Goal: Transaction & Acquisition: Purchase product/service

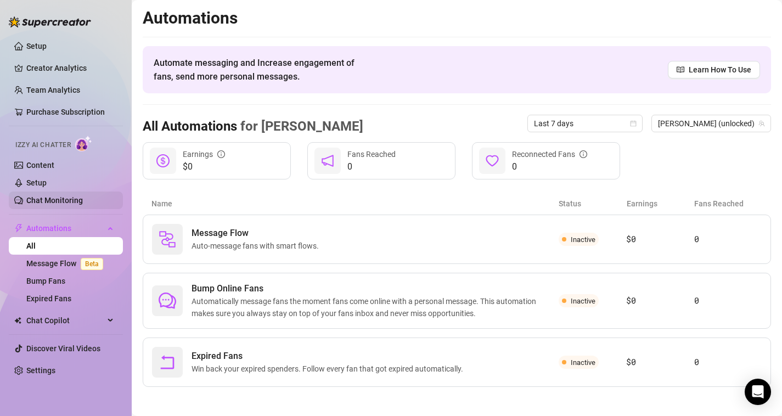
click at [61, 198] on link "Chat Monitoring" at bounding box center [54, 200] width 57 height 9
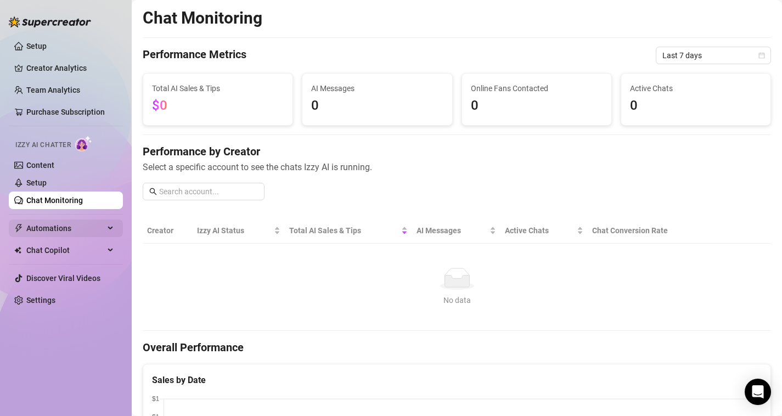
click at [52, 229] on span "Automations" at bounding box center [65, 228] width 78 height 18
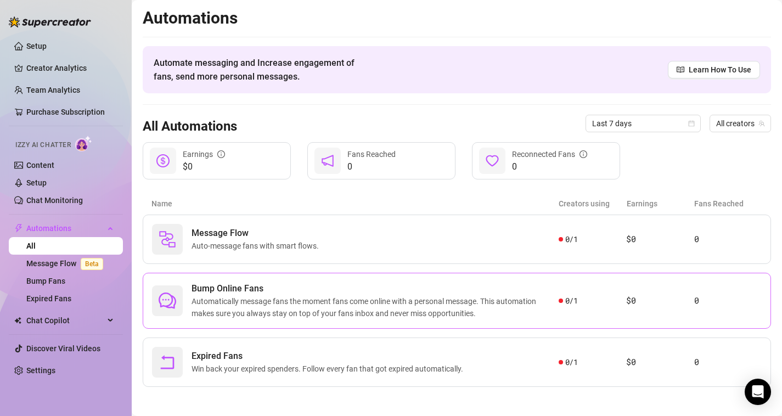
scroll to position [4, 0]
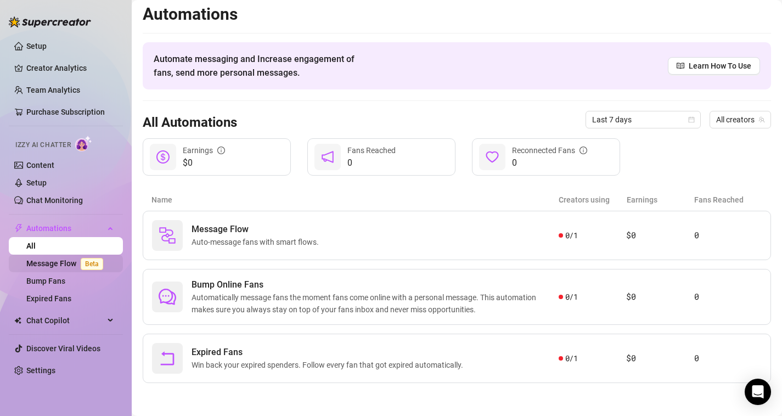
click at [53, 264] on link "Message Flow Beta" at bounding box center [66, 263] width 81 height 9
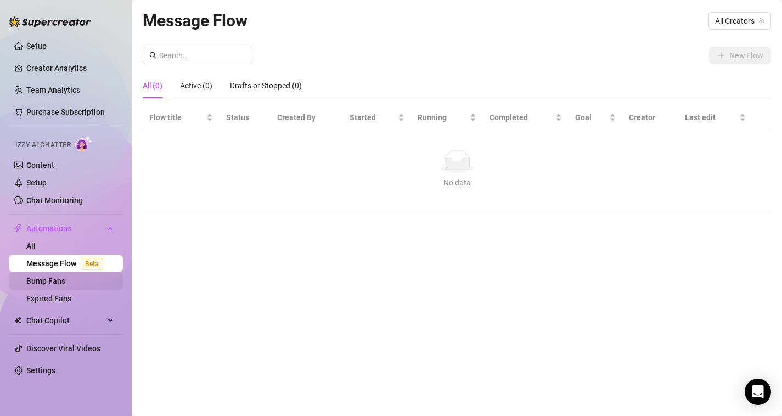
click at [65, 284] on link "Bump Fans" at bounding box center [45, 280] width 39 height 9
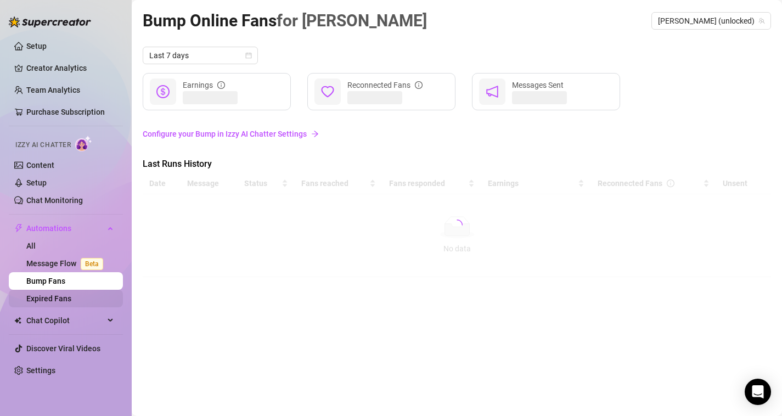
click at [59, 298] on link "Expired Fans" at bounding box center [48, 298] width 45 height 9
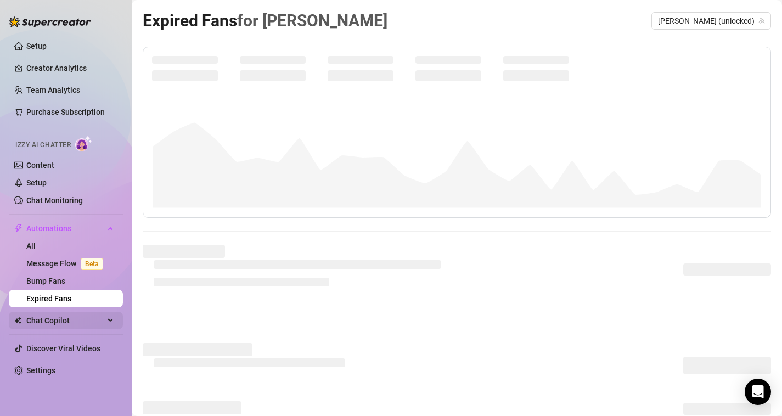
click at [66, 322] on span "Chat Copilot" at bounding box center [65, 321] width 78 height 18
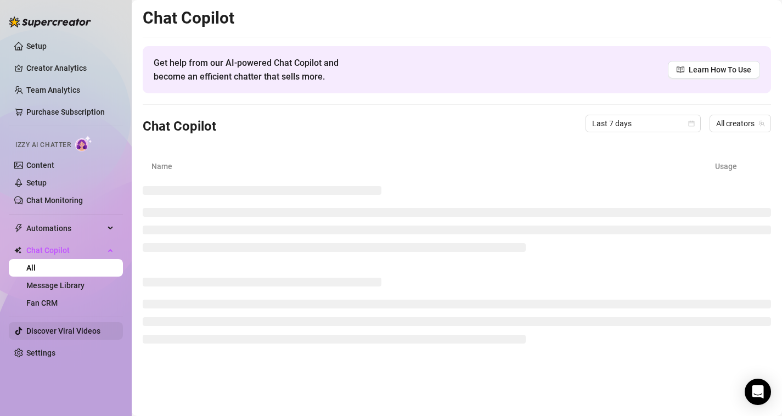
click at [67, 327] on link "Discover Viral Videos" at bounding box center [63, 330] width 74 height 9
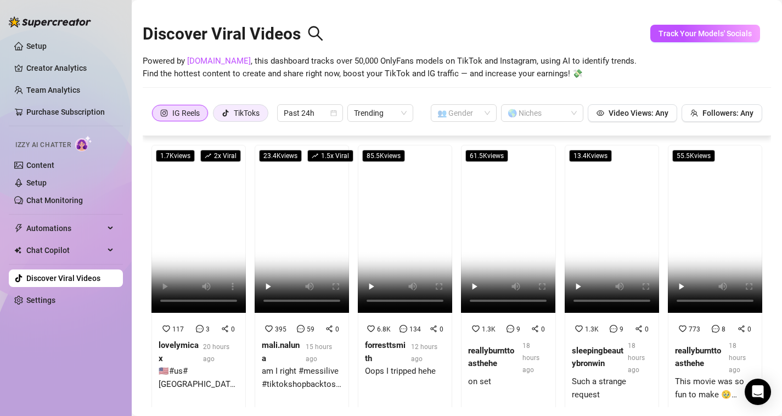
click at [239, 109] on div "TikToks" at bounding box center [247, 113] width 26 height 16
click at [216, 116] on input "TikToks" at bounding box center [216, 116] width 0 height 0
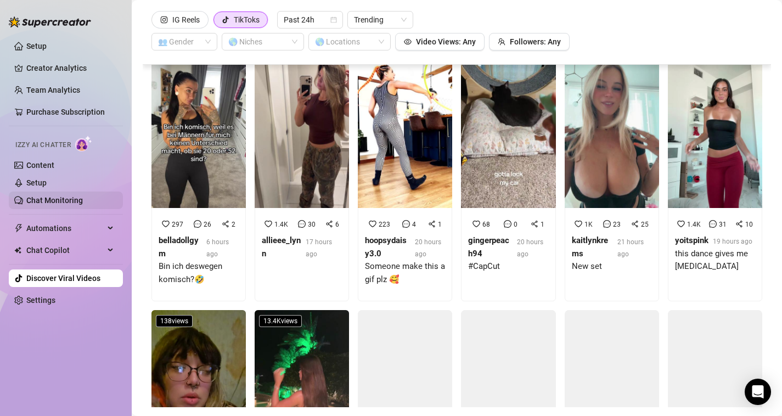
scroll to position [4135, 0]
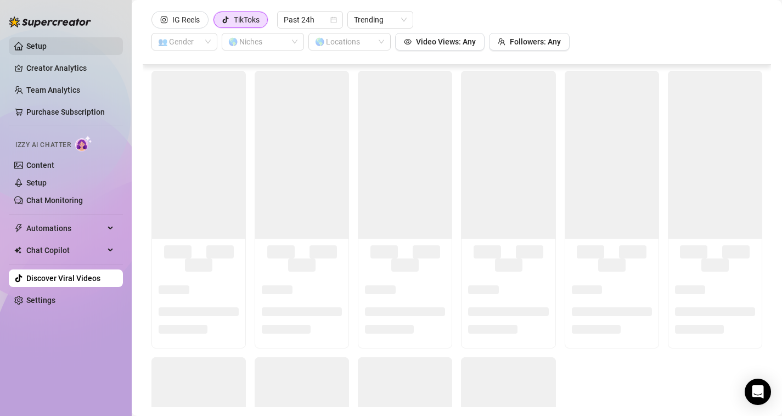
click at [47, 42] on link "Setup" at bounding box center [36, 46] width 20 height 9
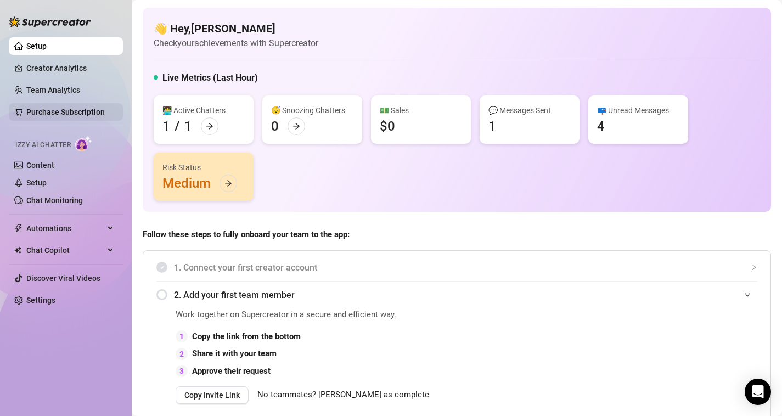
click at [61, 108] on link "Purchase Subscription" at bounding box center [65, 112] width 78 height 9
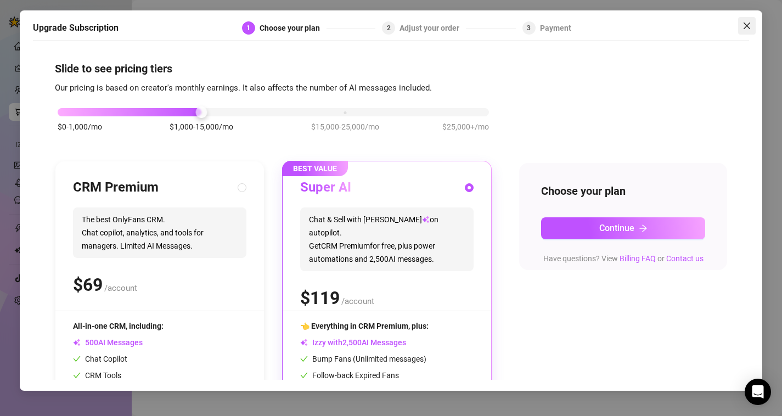
click at [743, 29] on icon "close" at bounding box center [746, 25] width 9 height 9
